Goal: Obtain resource: Download file/media

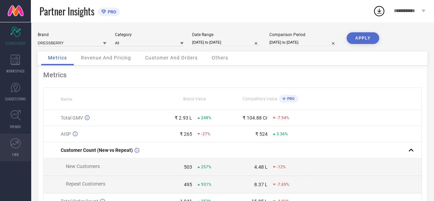
click at [12, 140] on icon at bounding box center [15, 143] width 10 height 10
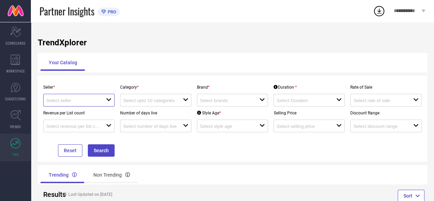
click at [88, 100] on input at bounding box center [73, 100] width 54 height 5
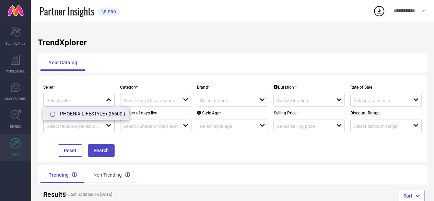
click at [87, 112] on li "PHOENIX LIFESTYLE ( 26600 )" at bounding box center [86, 113] width 85 height 12
type input "PHOENIX LIFESTYLE ( 26600 )"
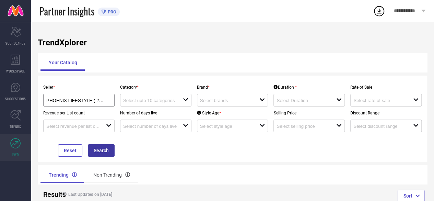
click at [105, 152] on button "Search" at bounding box center [101, 150] width 27 height 12
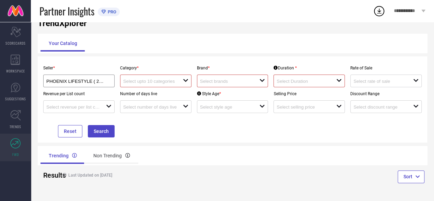
click at [145, 79] on div at bounding box center [153, 81] width 60 height 7
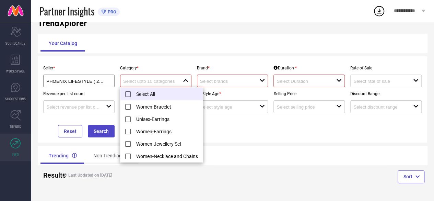
click at [127, 93] on li "Select All" at bounding box center [162, 94] width 82 height 13
type input "Women-Bracelet, + 4 more"
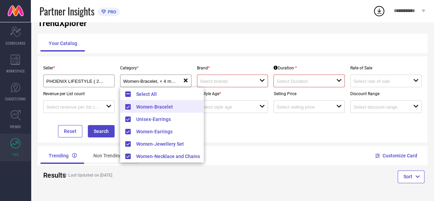
click at [226, 82] on input at bounding box center [227, 81] width 54 height 5
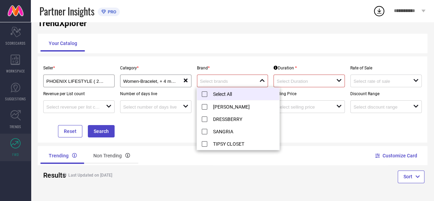
click at [203, 92] on li "Select All" at bounding box center [238, 94] width 82 height 13
type input "[PERSON_NAME], + 3 more"
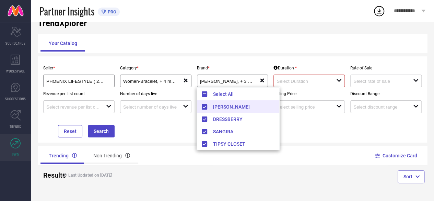
click at [295, 79] on div at bounding box center [307, 81] width 60 height 7
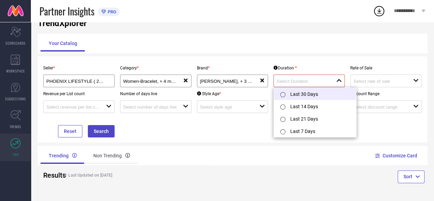
click at [283, 94] on input "radio" at bounding box center [283, 94] width 5 height 5
type input "Last 30 Days"
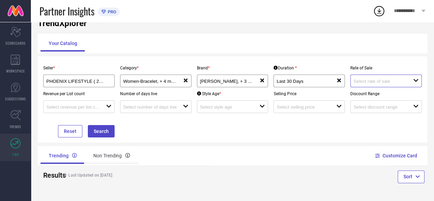
click at [355, 82] on input at bounding box center [381, 81] width 54 height 5
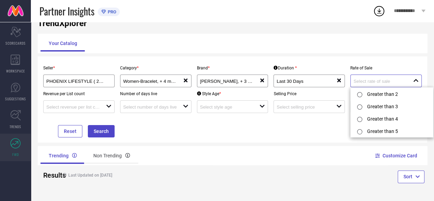
click at [355, 82] on input at bounding box center [381, 81] width 54 height 5
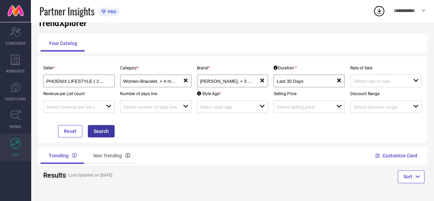
click at [110, 132] on button "Search" at bounding box center [101, 131] width 27 height 12
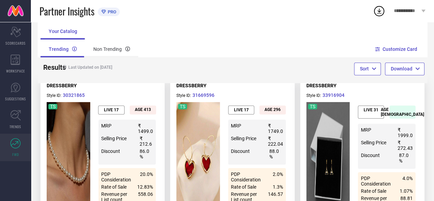
scroll to position [130, 0]
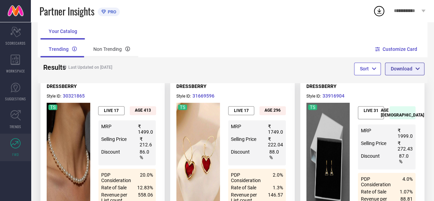
click at [391, 64] on button "Download" at bounding box center [404, 69] width 39 height 12
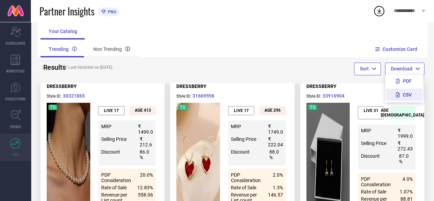
click at [402, 99] on button "CSV" at bounding box center [404, 95] width 36 height 12
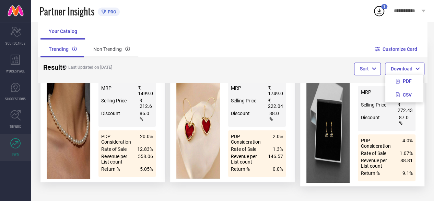
click at [380, 11] on icon at bounding box center [379, 11] width 12 height 12
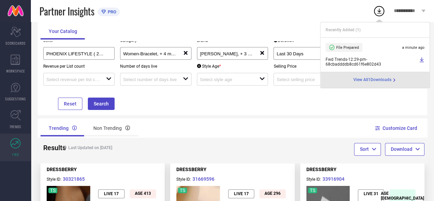
scroll to position [46, 0]
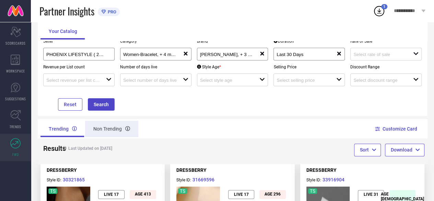
click at [106, 129] on div "Non Trending" at bounding box center [111, 129] width 53 height 16
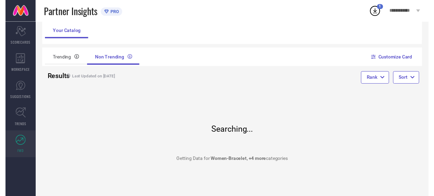
scroll to position [0, 0]
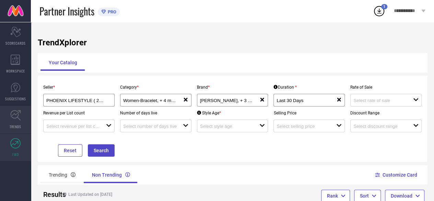
click at [9, 116] on link "TRENDS" at bounding box center [15, 119] width 31 height 27
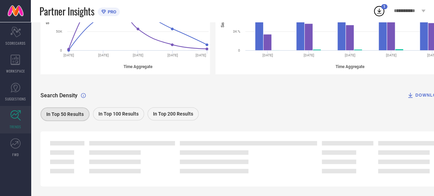
scroll to position [173, 0]
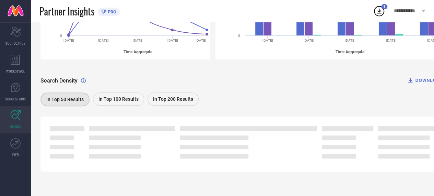
click at [163, 98] on span "In Top 200 Results" at bounding box center [173, 98] width 40 height 5
click at [179, 99] on span "In Top 200 Results" at bounding box center [173, 99] width 40 height 5
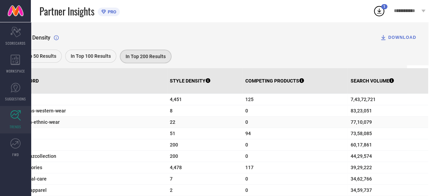
scroll to position [221, 36]
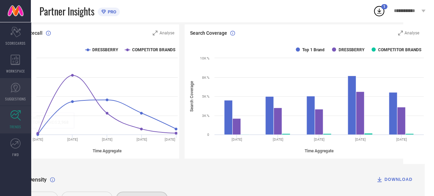
click at [10, 95] on link "SUGGESTIONS" at bounding box center [15, 91] width 31 height 27
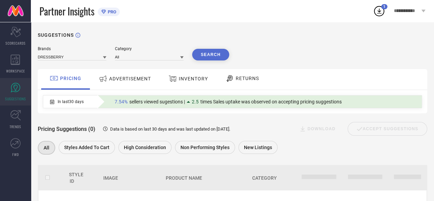
click at [220, 58] on button "Search" at bounding box center [210, 55] width 37 height 12
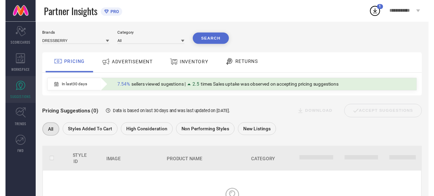
scroll to position [13, 0]
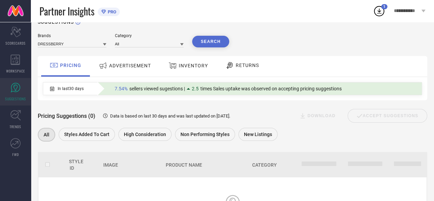
click at [128, 67] on span "ADVERTISEMENT" at bounding box center [130, 65] width 42 height 5
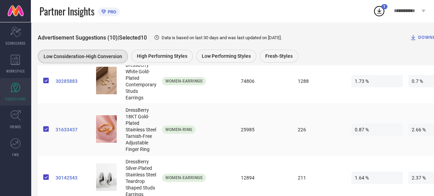
scroll to position [0, 0]
